Goal: Transaction & Acquisition: Purchase product/service

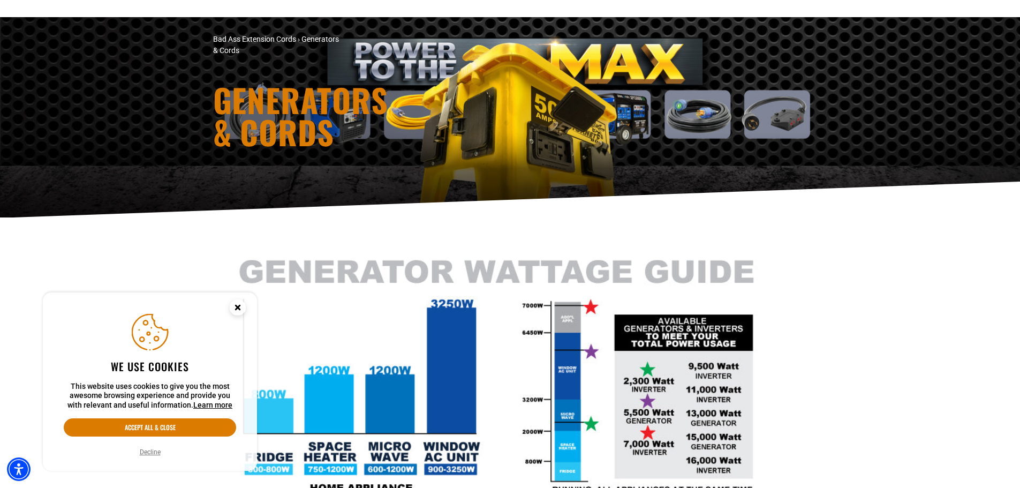
scroll to position [214, 0]
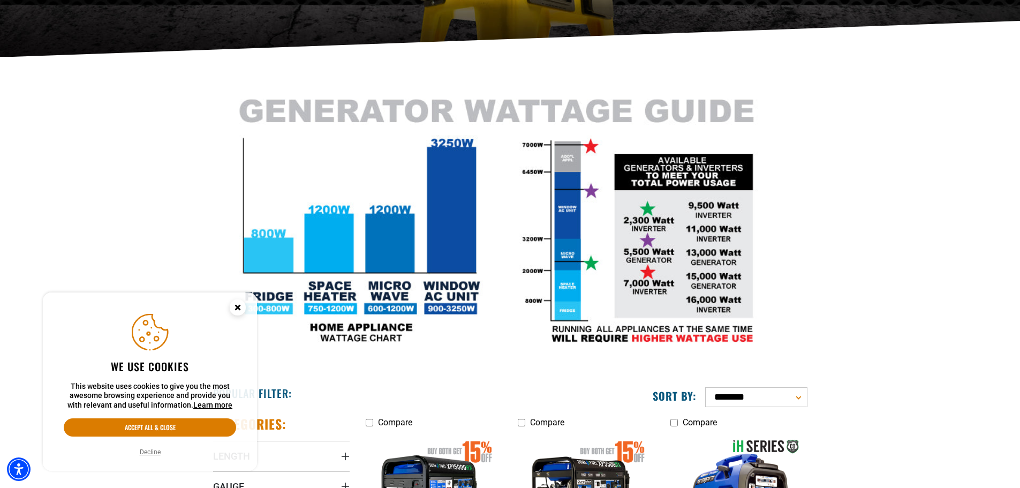
click at [142, 453] on button "Decline" at bounding box center [150, 452] width 27 height 11
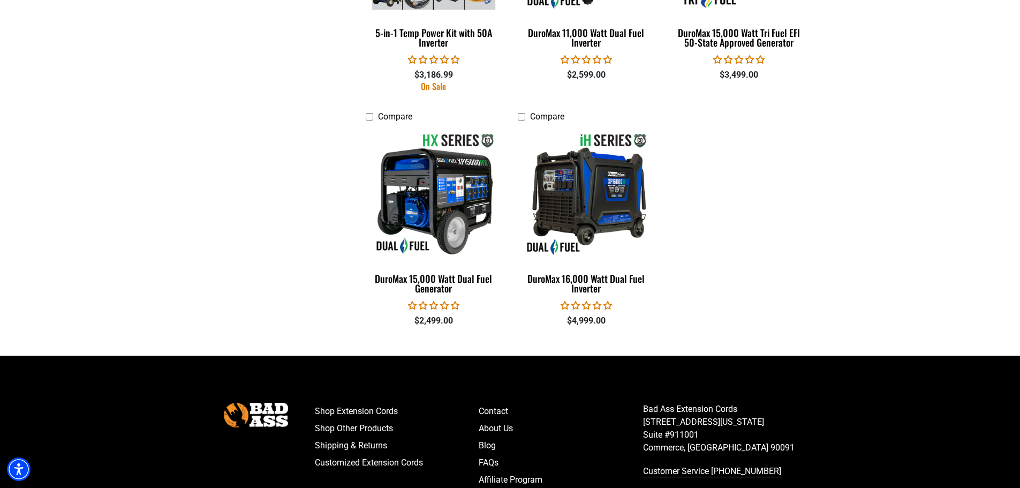
scroll to position [2250, 0]
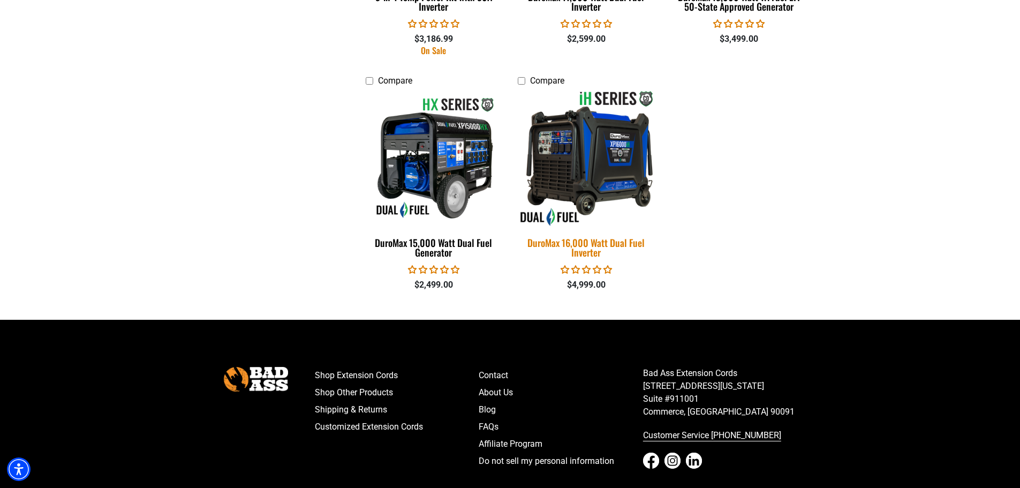
click at [584, 164] on img at bounding box center [587, 157] width 150 height 137
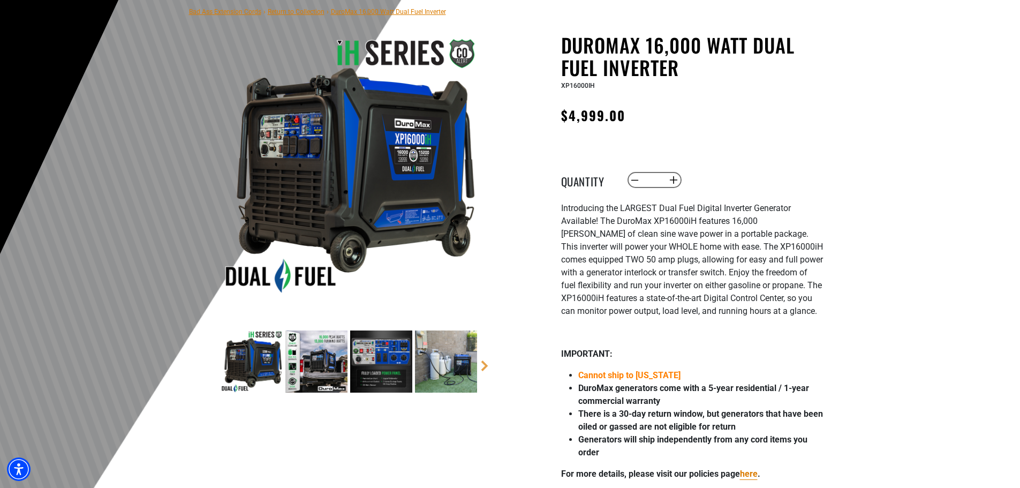
scroll to position [107, 0]
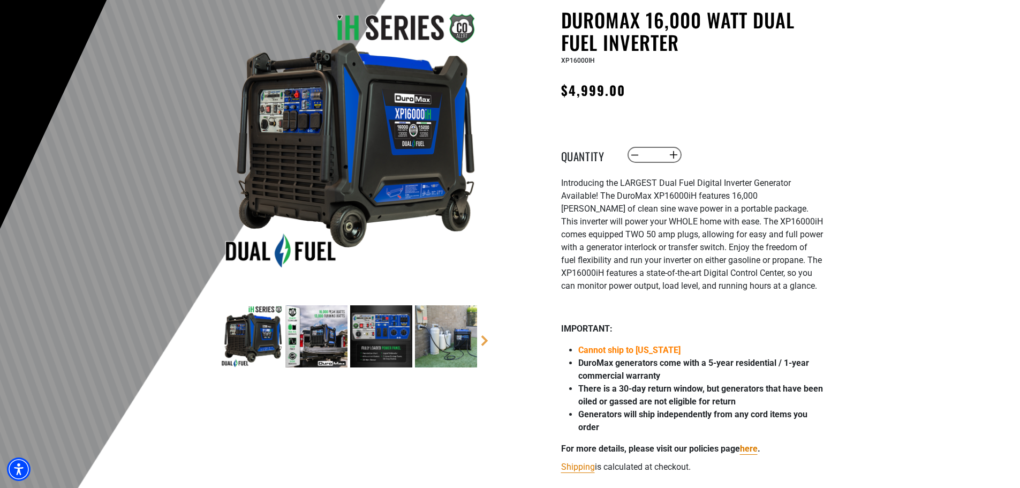
click at [305, 334] on img at bounding box center [316, 336] width 62 height 62
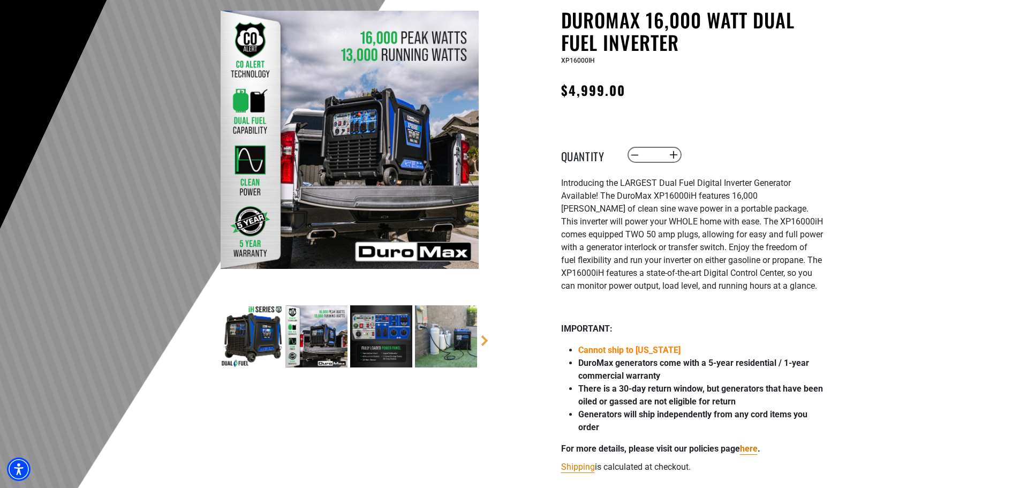
click at [370, 333] on img at bounding box center [381, 336] width 62 height 62
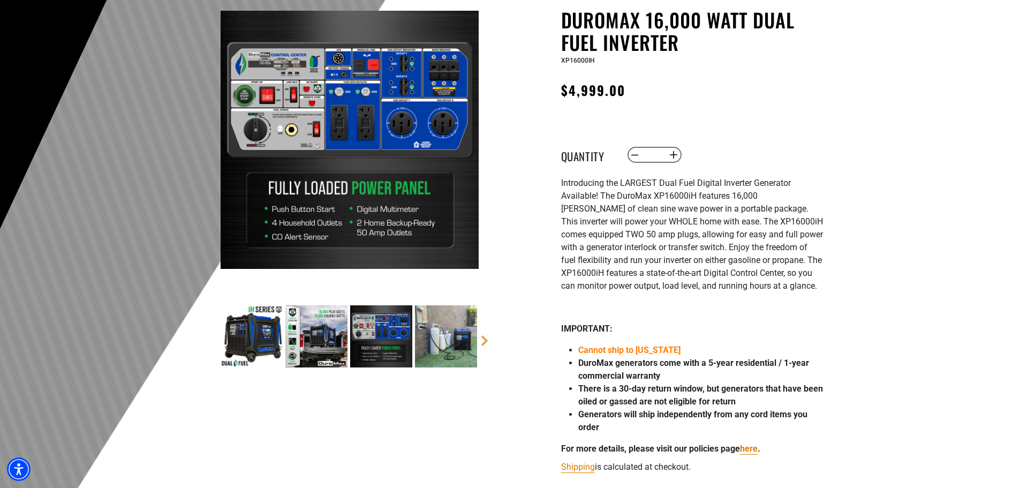
click at [441, 346] on img at bounding box center [446, 336] width 62 height 62
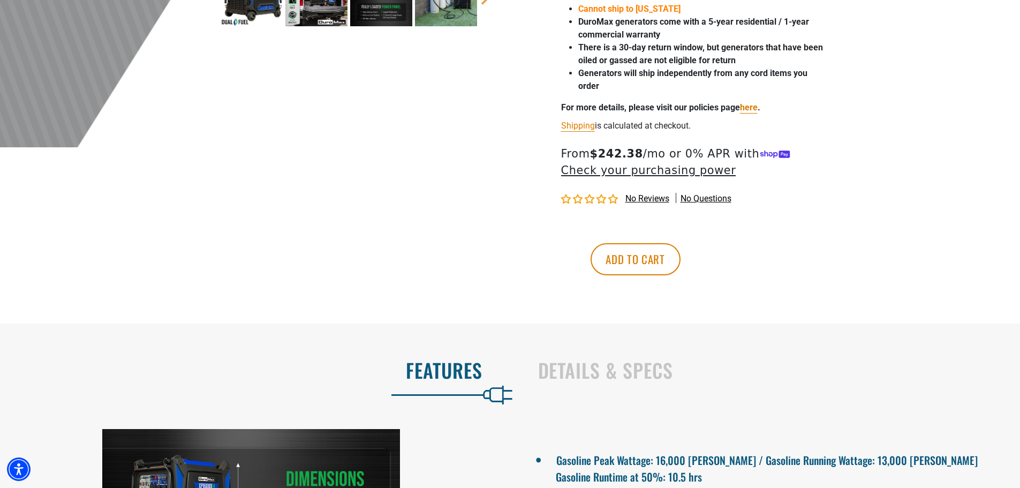
scroll to position [482, 0]
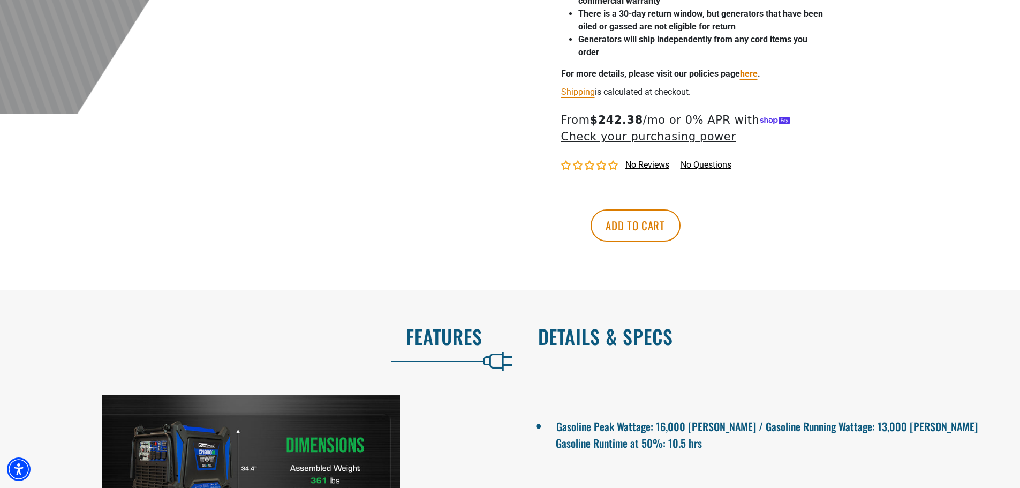
click at [589, 339] on h2 "Details & Specs" at bounding box center [768, 336] width 460 height 22
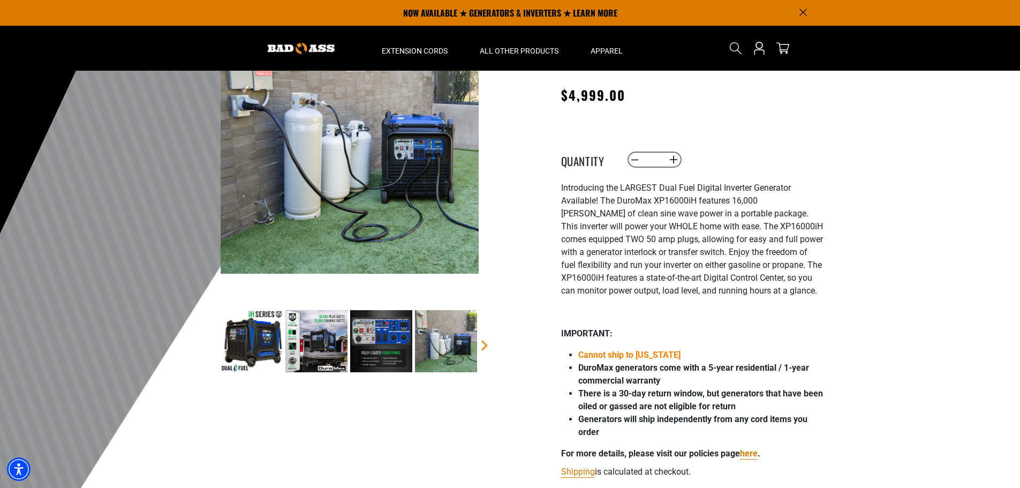
scroll to position [0, 0]
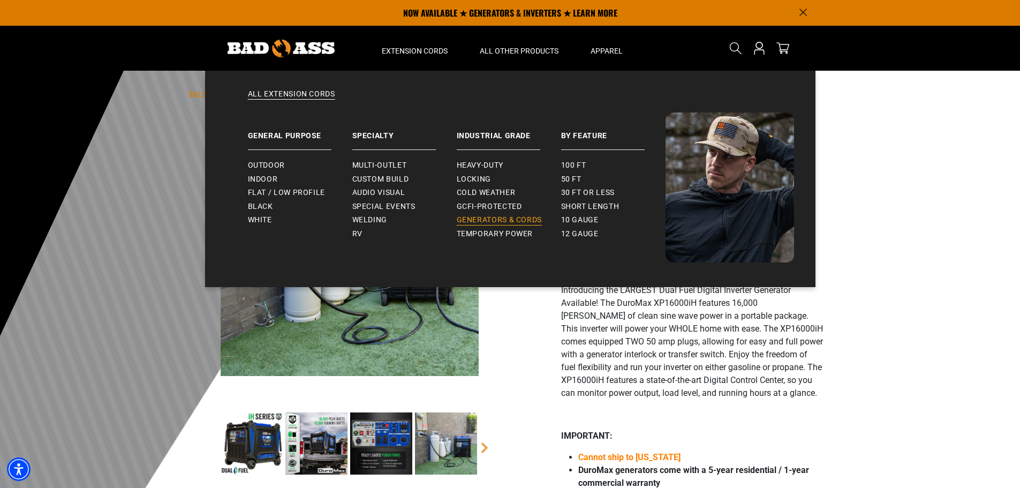
click at [491, 221] on span "Generators & Cords" at bounding box center [500, 220] width 86 height 10
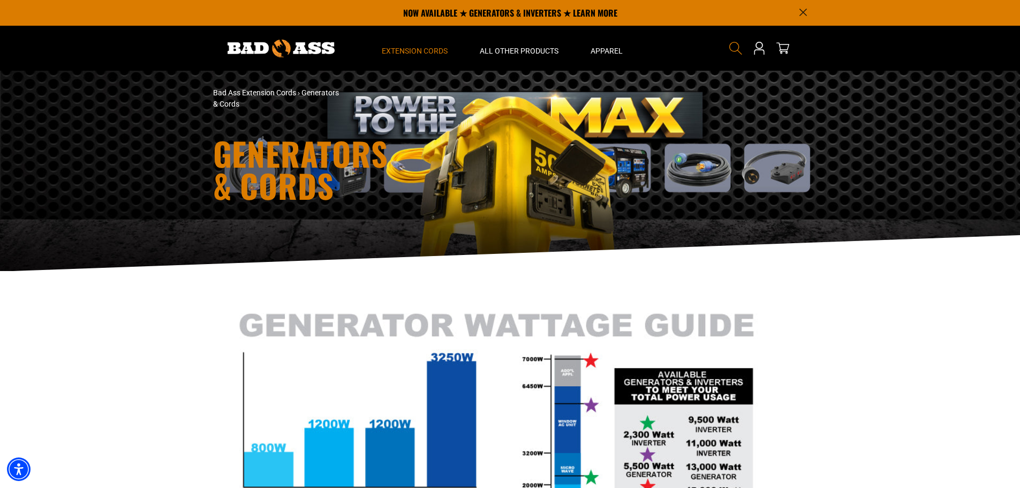
click at [735, 54] on icon "Search" at bounding box center [736, 48] width 14 height 14
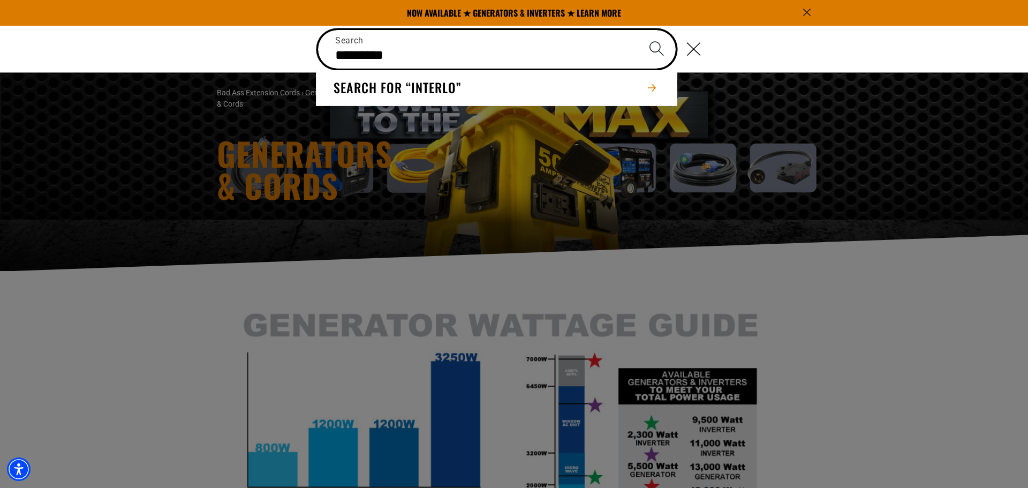
type input "*********"
click at [638, 30] on button "Search" at bounding box center [656, 48] width 37 height 37
